Goal: Task Accomplishment & Management: Complete application form

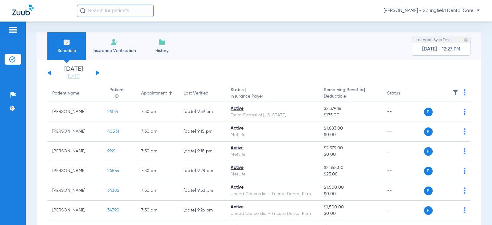
click at [110, 14] on input "text" at bounding box center [115, 11] width 77 height 12
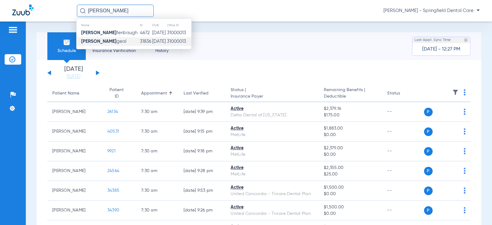
type input "[PERSON_NAME]"
click at [111, 44] on span "Jeffrey De geal" at bounding box center [103, 41] width 45 height 5
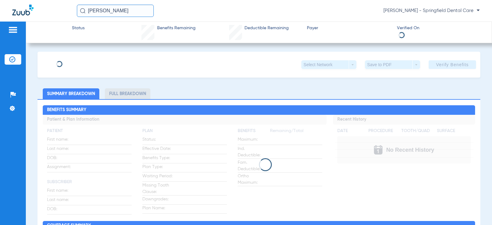
type input "[PERSON_NAME]"
type input "Degeal"
type input "[DATE]"
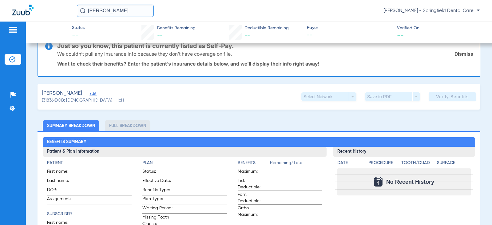
scroll to position [31, 0]
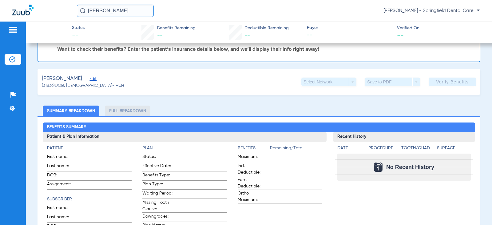
click at [91, 79] on span "Edit" at bounding box center [93, 80] width 6 height 6
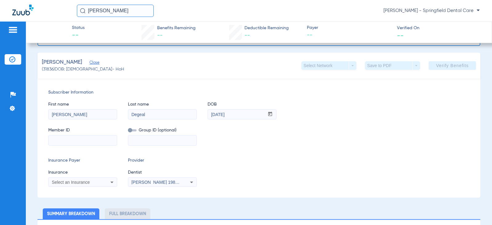
scroll to position [62, 0]
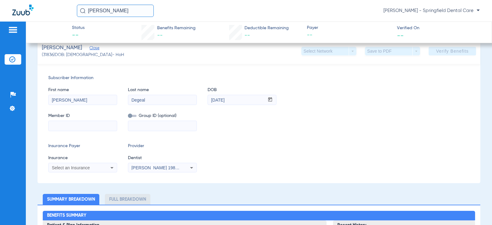
click at [86, 128] on input at bounding box center [83, 126] width 68 height 10
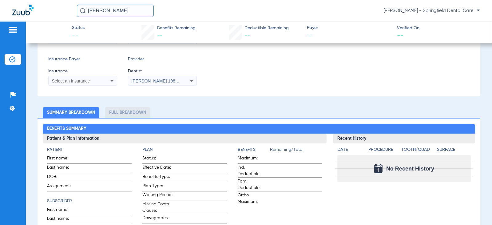
scroll to position [92, 0]
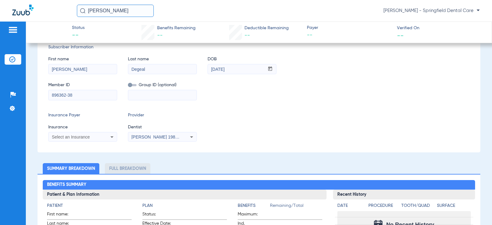
type input "896362-38"
click at [104, 138] on div "Select an Insurance" at bounding box center [83, 136] width 68 height 7
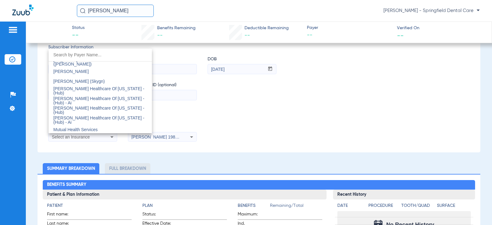
scroll to position [3108, 0]
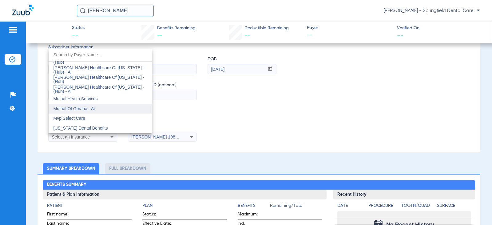
click at [101, 107] on mat-option "Mutual Of Omaha - Ai" at bounding box center [100, 109] width 103 height 10
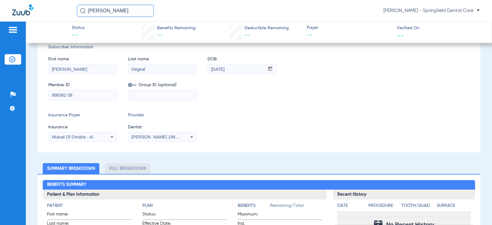
click at [161, 132] on mat-select "[PERSON_NAME] 1982829420" at bounding box center [162, 137] width 69 height 10
click at [160, 133] on div "[PERSON_NAME] 1982829420" at bounding box center [162, 136] width 68 height 7
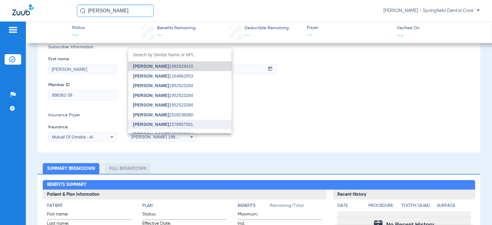
click at [150, 126] on span "[PERSON_NAME]" at bounding box center [151, 124] width 36 height 5
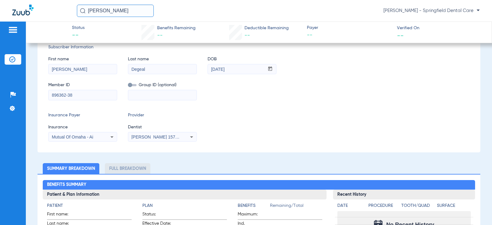
click at [309, 128] on div "Insurance Payer Insurance Mutual Of Omaha - Ai Provider Dentist Rupal Patel 157…" at bounding box center [259, 127] width 422 height 30
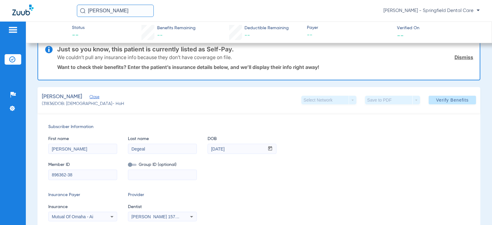
scroll to position [0, 0]
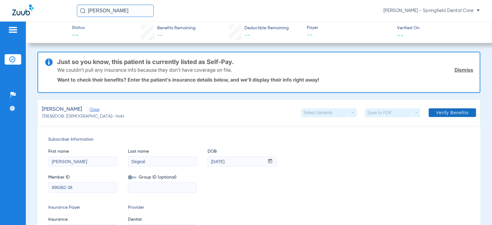
click at [444, 115] on span at bounding box center [452, 112] width 47 height 15
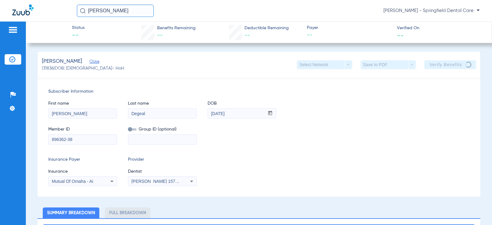
click at [352, 126] on div "Member ID 896362-38 Group ID (optional)" at bounding box center [259, 133] width 422 height 24
click at [278, 59] on div "Degeal, Jeffrey Close (31836) DOB: 07/30/1957 - HoH Select Network arrow_drop_d…" at bounding box center [259, 65] width 443 height 26
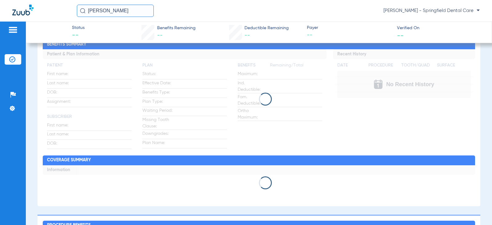
scroll to position [400, 0]
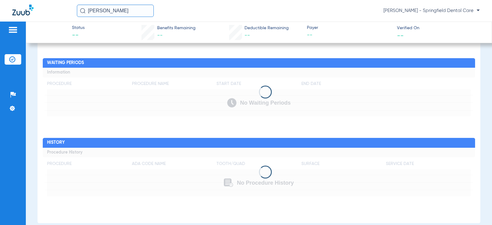
click at [266, 60] on div "Procedure Benefits Search Filter for My ADA Codes Expand All Categories Waiting…" at bounding box center [259, 111] width 443 height 224
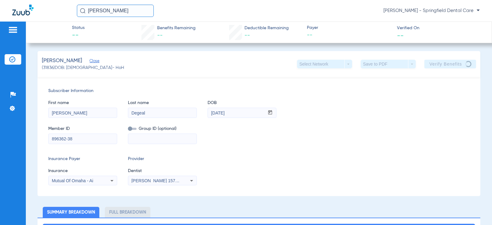
scroll to position [0, 0]
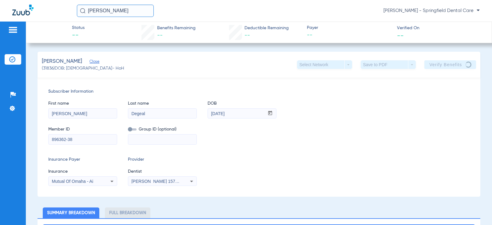
click at [243, 63] on div "Degeal, Jeffrey Close (31836) DOB: 07/30/1957 - HoH Select Network arrow_drop_d…" at bounding box center [259, 65] width 443 height 26
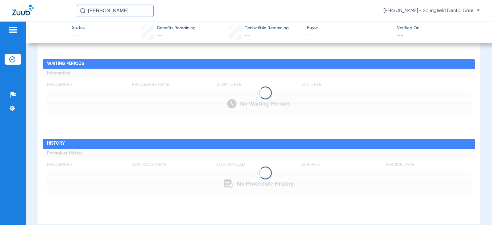
scroll to position [400, 0]
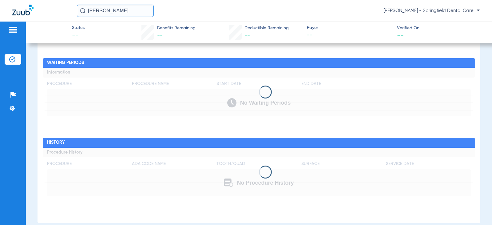
click at [247, 61] on h2 "Waiting Periods" at bounding box center [259, 63] width 432 height 10
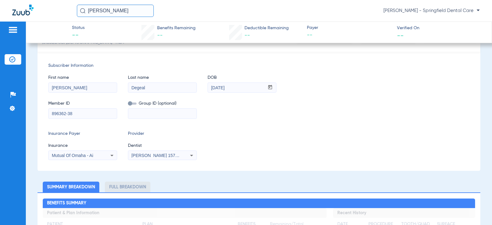
scroll to position [0, 0]
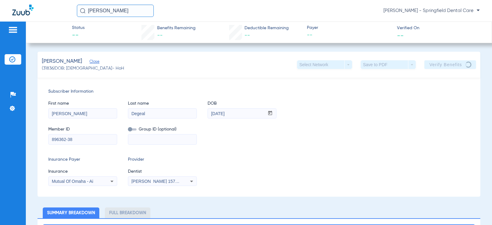
click at [225, 9] on div "Jeffrey De Kassie Thorpe - Springfield Dental Care" at bounding box center [278, 11] width 403 height 12
click at [291, 16] on div "Jeffrey De Kassie Thorpe - Springfield Dental Care" at bounding box center [278, 11] width 403 height 12
click at [193, 9] on div "Jeffrey De Kassie Thorpe - Springfield Dental Care" at bounding box center [278, 11] width 403 height 12
click at [384, 119] on div "First name Jeffrey Last name Degeal DOB mm / dd / yyyy 07/30/1957 Member ID 896…" at bounding box center [259, 120] width 422 height 50
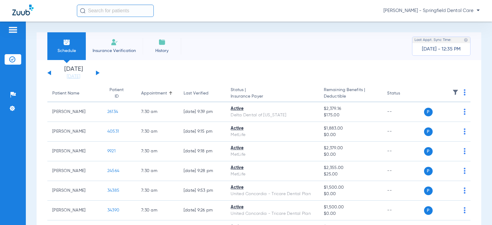
click at [121, 12] on input "text" at bounding box center [115, 11] width 77 height 12
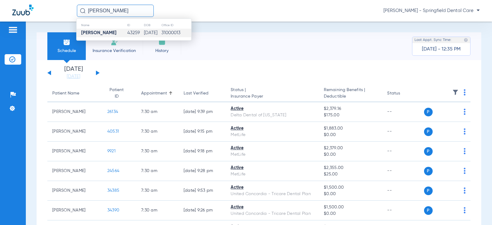
type input "[PERSON_NAME]"
click at [103, 34] on strong "[PERSON_NAME]" at bounding box center [98, 32] width 35 height 5
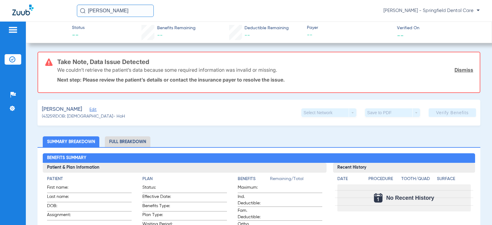
click at [95, 109] on span "Edit" at bounding box center [93, 110] width 6 height 6
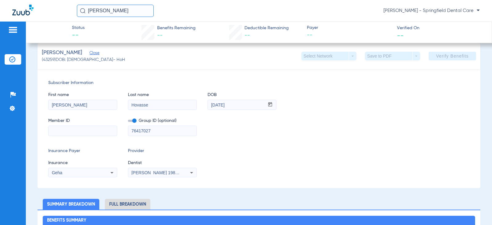
scroll to position [92, 0]
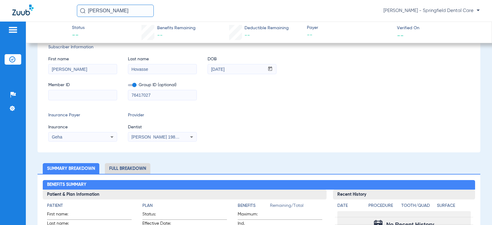
click at [93, 137] on div "Geha" at bounding box center [77, 137] width 50 height 4
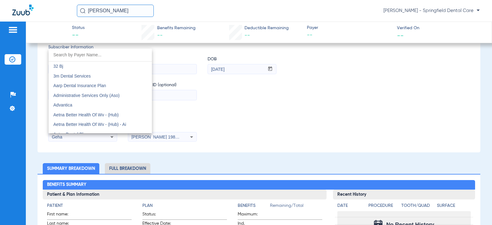
scroll to position [1945, 0]
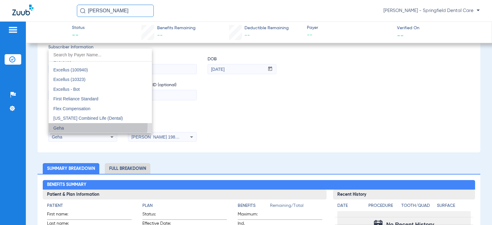
click at [93, 126] on mat-option "Geha" at bounding box center [100, 128] width 103 height 10
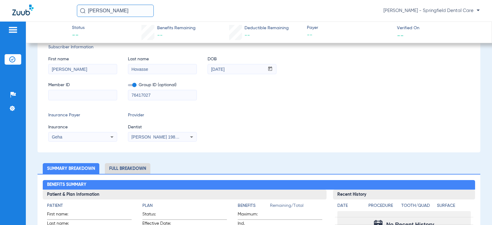
click at [178, 138] on span "[PERSON_NAME] 1982829420" at bounding box center [161, 136] width 61 height 5
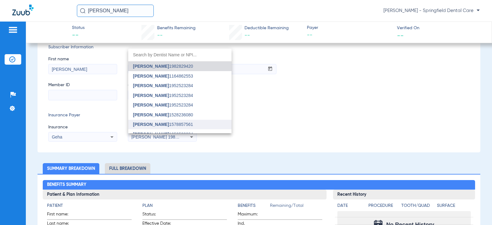
click at [176, 123] on span "[PERSON_NAME] 1578857561" at bounding box center [163, 124] width 60 height 4
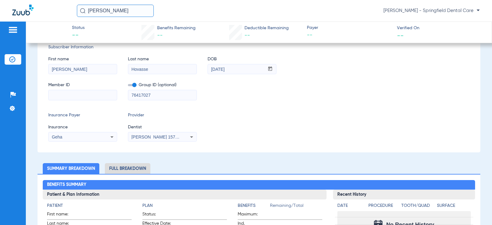
click at [102, 100] on div "Subscriber Information First name [PERSON_NAME] Last name [PERSON_NAME] DOB mm …" at bounding box center [259, 92] width 443 height 119
click at [102, 99] on input at bounding box center [83, 95] width 68 height 10
click at [86, 94] on input at bounding box center [83, 95] width 68 height 10
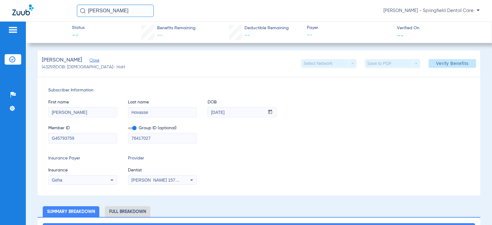
scroll to position [0, 0]
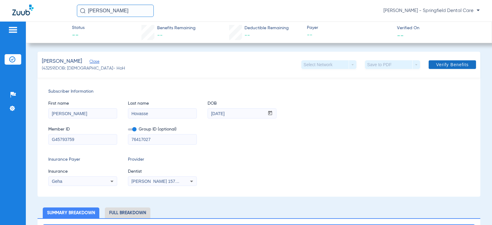
type input "G45793759"
click at [438, 64] on span "Verify Benefits" at bounding box center [452, 64] width 33 height 5
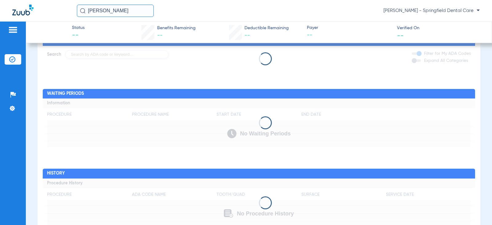
scroll to position [415, 0]
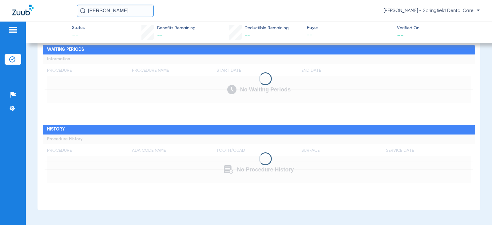
click at [312, 48] on h2 "Waiting Periods" at bounding box center [259, 50] width 432 height 10
click at [310, 13] on div "[PERSON_NAME] [PERSON_NAME] - Springfield Dental Care" at bounding box center [278, 11] width 403 height 12
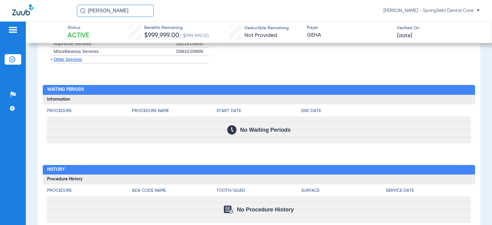
scroll to position [805, 0]
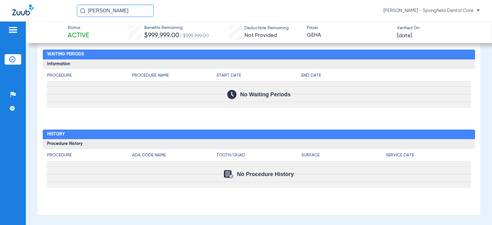
click at [399, 139] on h3 "Procedure History" at bounding box center [259, 144] width 432 height 10
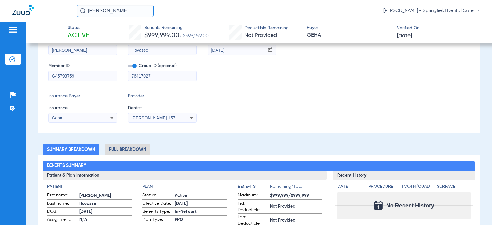
scroll to position [0, 0]
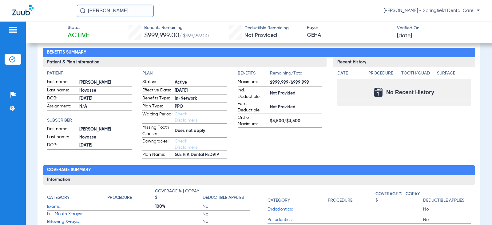
drag, startPoint x: 314, startPoint y: 162, endPoint x: 316, endPoint y: 207, distance: 45.3
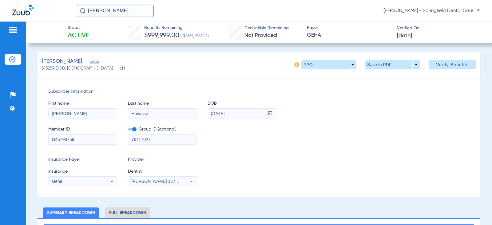
click at [200, 78] on div "Subscriber Information First name [PERSON_NAME] Last name [PERSON_NAME] DOB mm …" at bounding box center [259, 137] width 443 height 119
drag, startPoint x: 140, startPoint y: 10, endPoint x: 0, endPoint y: 32, distance: 141.9
click at [0, 32] on app-portal-wrapper "[PERSON_NAME] [PERSON_NAME] - Springfield Dental Care Patients Insurance Verifi…" at bounding box center [246, 123] width 492 height 246
click at [142, 13] on input "[PERSON_NAME]" at bounding box center [115, 11] width 77 height 12
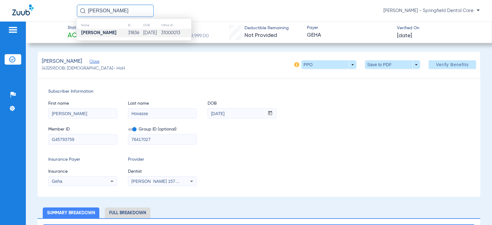
type input "[PERSON_NAME]"
click at [143, 31] on td "[DATE]" at bounding box center [152, 33] width 18 height 9
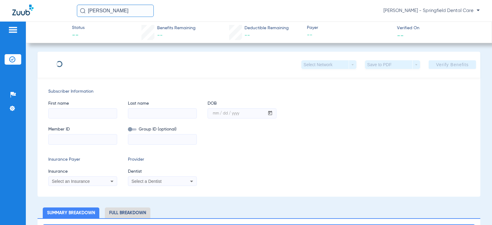
type input "[PERSON_NAME]"
type input "Degeal"
type input "[DATE]"
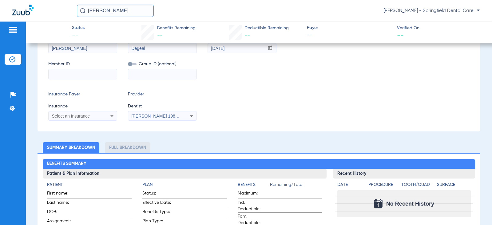
scroll to position [92, 0]
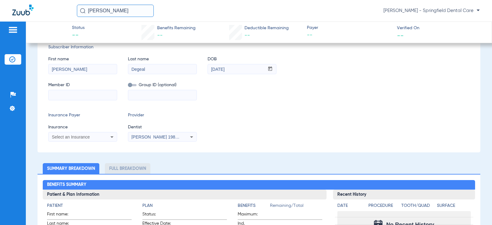
click at [92, 138] on div "Select an Insurance" at bounding box center [77, 137] width 50 height 4
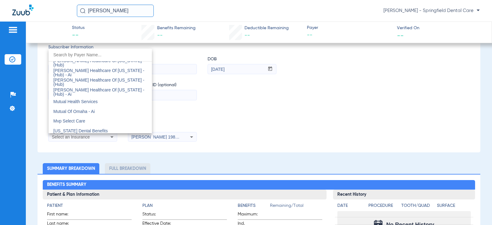
scroll to position [3108, 0]
click at [113, 110] on mat-option "Mutual Of Omaha - Ai" at bounding box center [100, 109] width 103 height 10
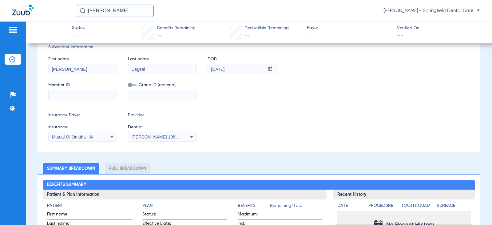
click at [148, 94] on input at bounding box center [162, 95] width 68 height 10
type input "896362-38"
click at [101, 93] on input at bounding box center [83, 95] width 68 height 10
type input "347549255"
click at [163, 135] on span "[PERSON_NAME] 1982829420" at bounding box center [161, 136] width 61 height 5
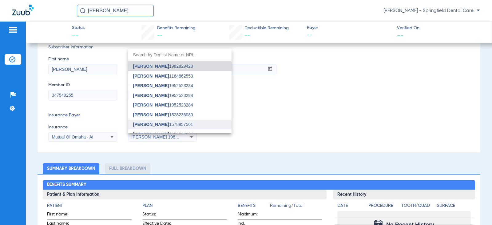
click at [162, 125] on span "[PERSON_NAME] 1578857561" at bounding box center [163, 124] width 60 height 4
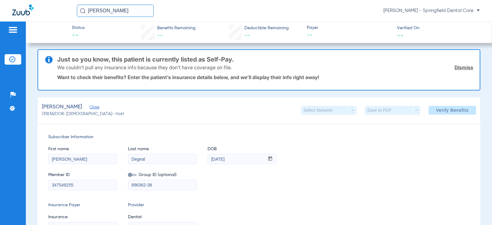
scroll to position [0, 0]
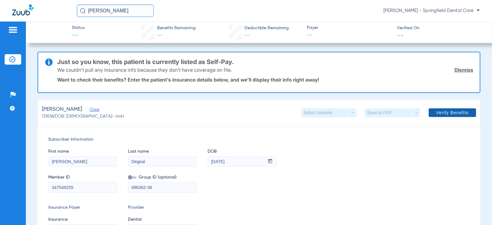
click at [450, 113] on span "Verify Benefits" at bounding box center [452, 112] width 33 height 5
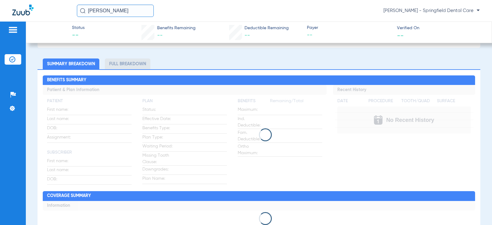
scroll to position [154, 0]
